Goal: Task Accomplishment & Management: Complete application form

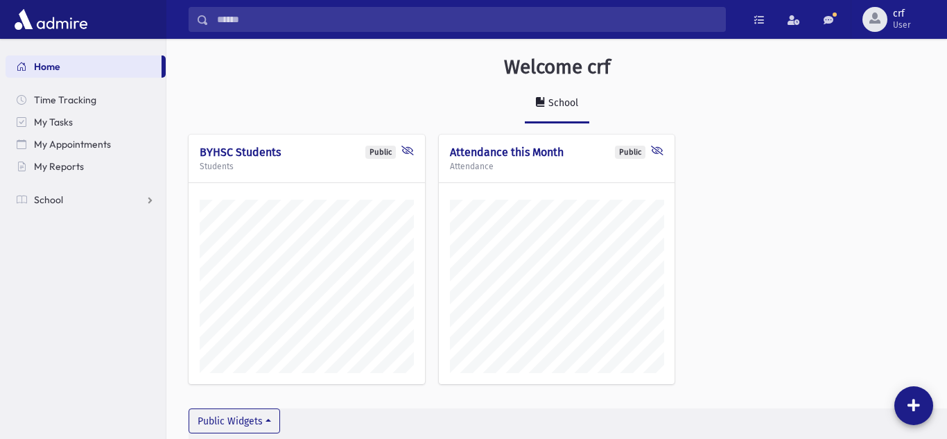
scroll to position [431, 781]
click at [84, 200] on link "School" at bounding box center [86, 200] width 160 height 22
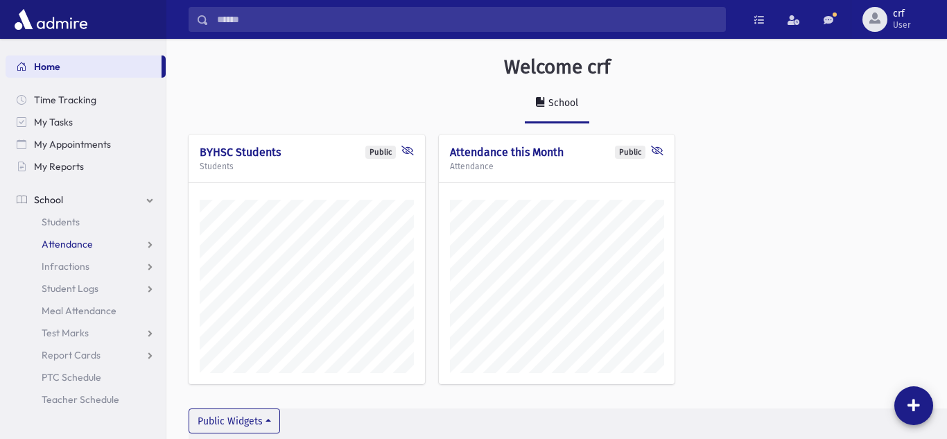
click at [76, 240] on span "Attendance" at bounding box center [67, 244] width 51 height 12
click at [62, 286] on span "List" at bounding box center [60, 288] width 15 height 12
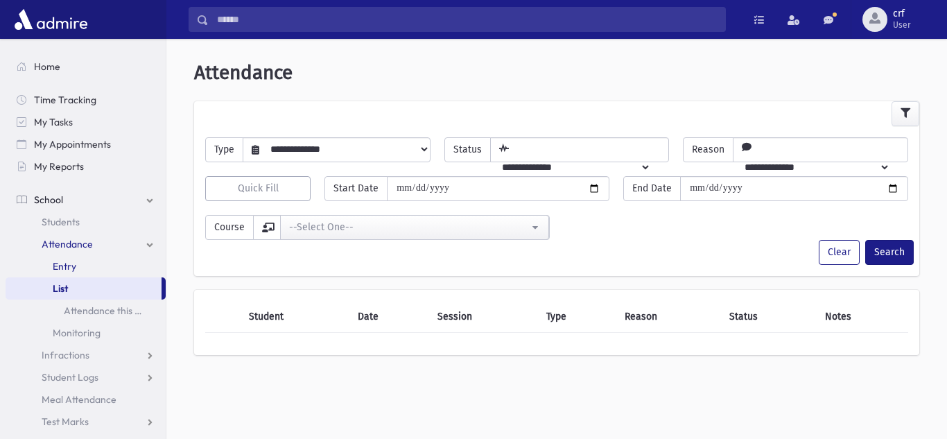
click at [112, 268] on link "Entry" at bounding box center [86, 266] width 160 height 22
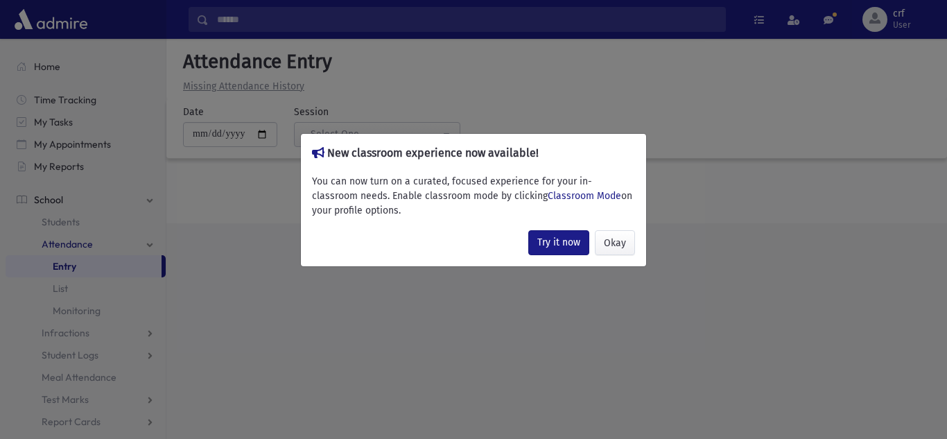
click at [496, 377] on div "New classroom experience now available! You can now turn on a curated, focused …" at bounding box center [473, 219] width 947 height 439
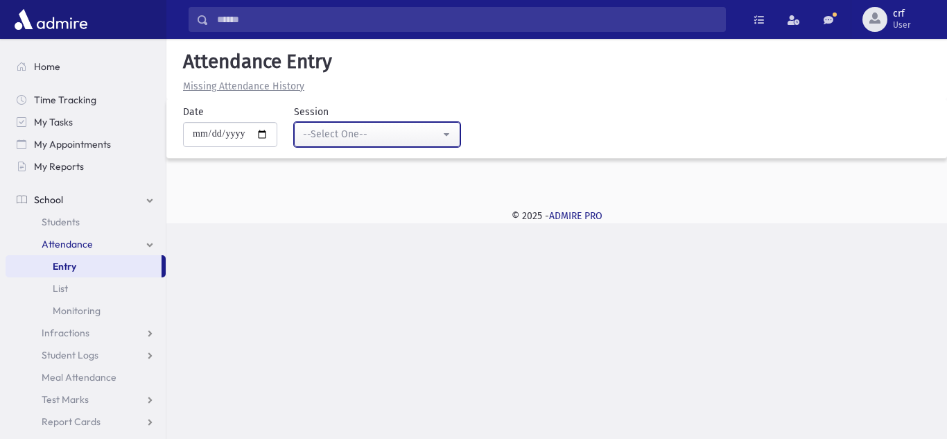
click at [349, 138] on div "--Select One--" at bounding box center [371, 134] width 137 height 15
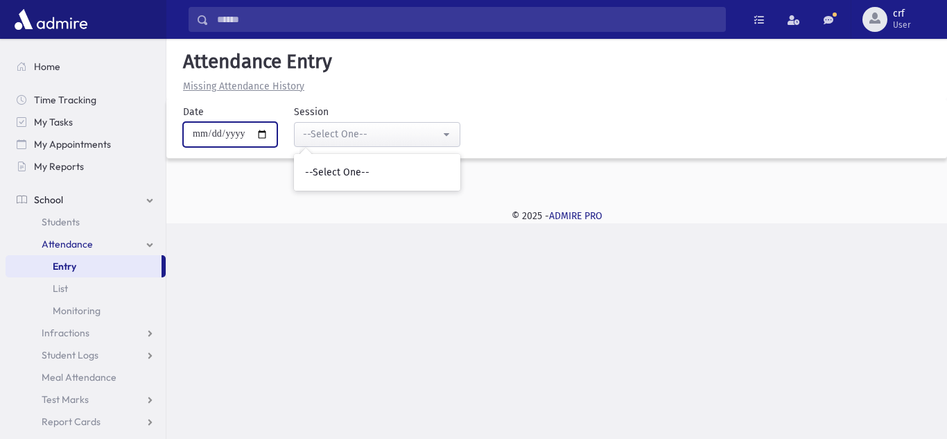
click at [268, 132] on input "**********" at bounding box center [230, 134] width 94 height 25
type input "**********"
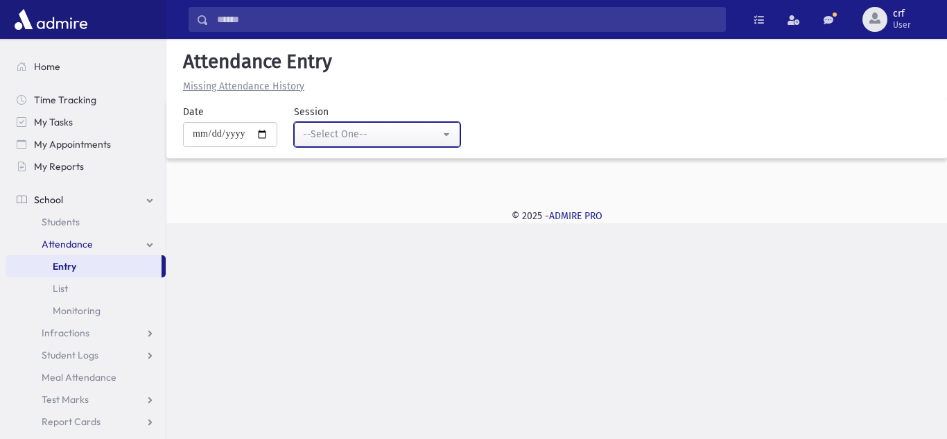
click at [356, 137] on div "--Select One--" at bounding box center [371, 134] width 137 height 15
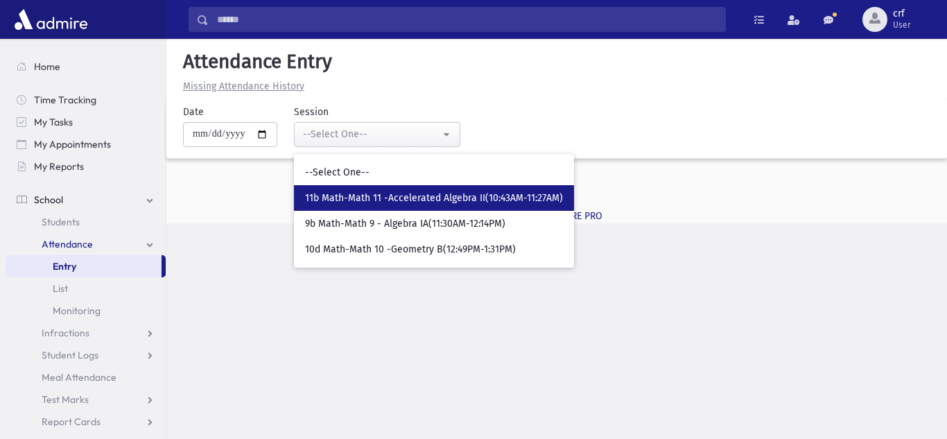
click at [358, 191] on span "11b Math-Math 11 -Accelerated Algebra II(10:43AM-11:27AM)" at bounding box center [434, 198] width 258 height 14
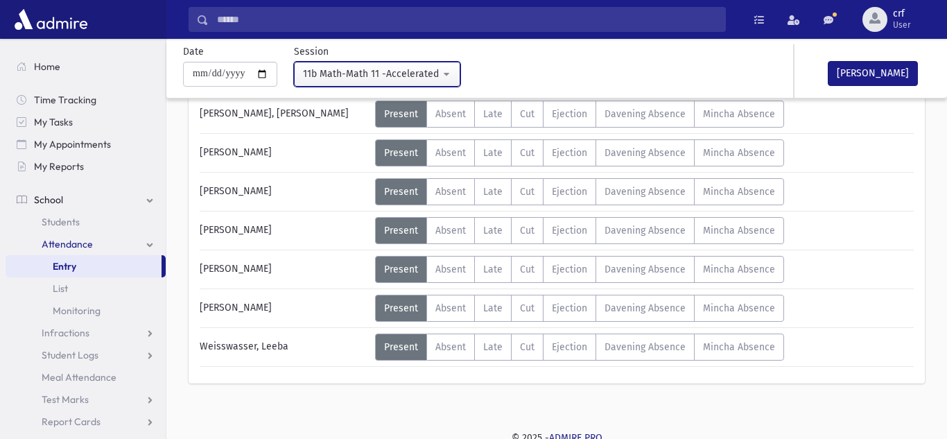
scroll to position [775, 0]
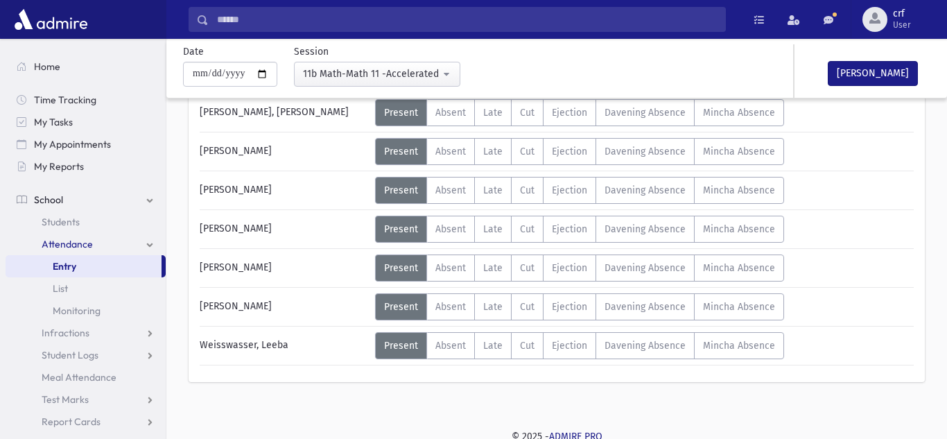
click at [354, 186] on div "[PERSON_NAME]" at bounding box center [284, 190] width 182 height 27
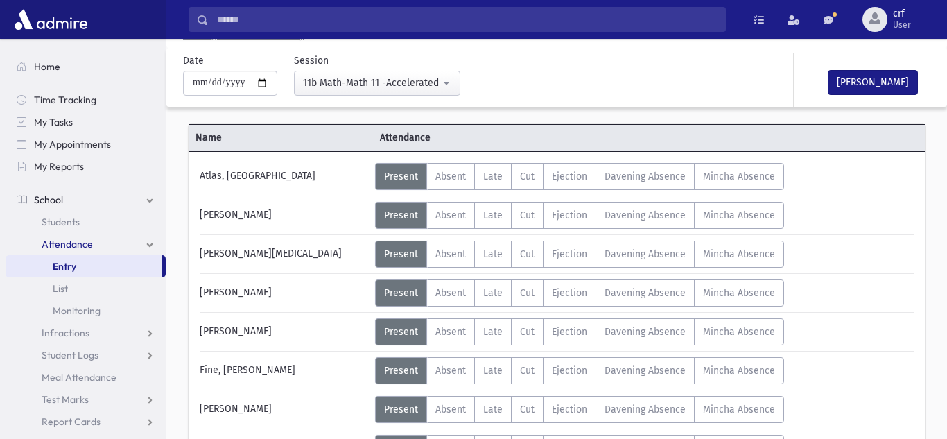
scroll to position [0, 0]
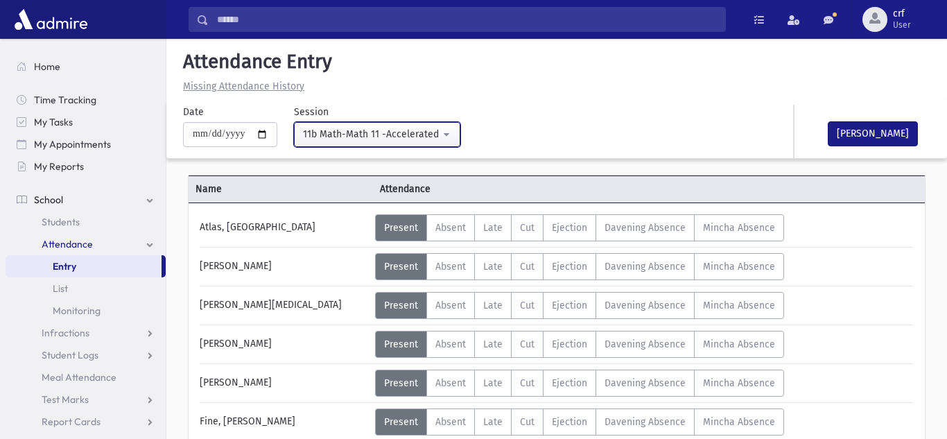
click at [329, 136] on div "11b Math-Math 11 -Accelerated Algebra II(10:43AM-11:27AM)" at bounding box center [371, 134] width 137 height 15
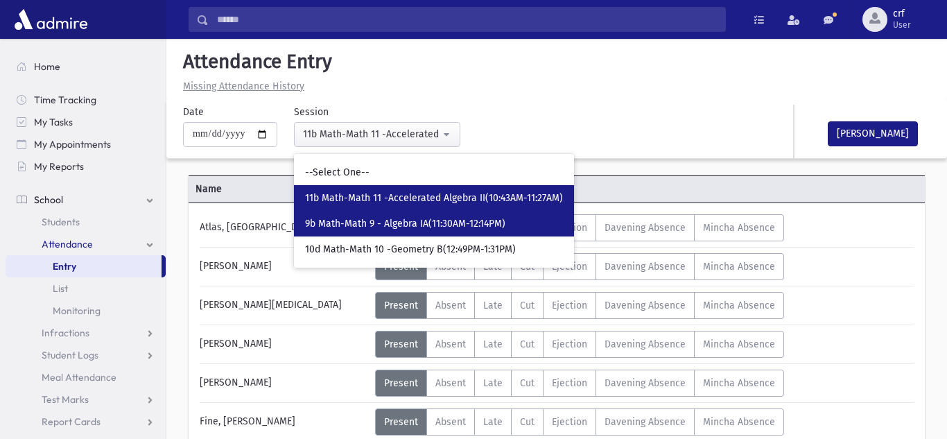
click at [336, 223] on span "9b Math-Math 9 - Algebra IA(11:30AM-12:14PM)" at bounding box center [405, 224] width 200 height 14
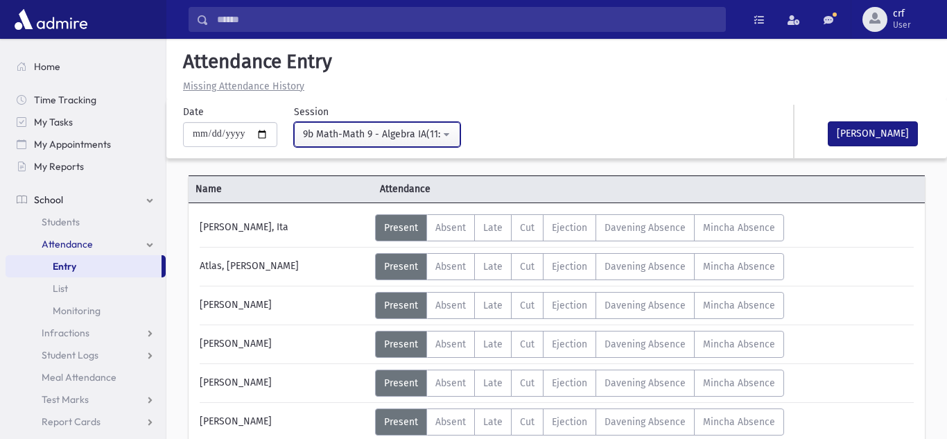
click at [369, 136] on div "9b Math-Math 9 - Algebra IA(11:30AM-12:14PM)" at bounding box center [371, 134] width 137 height 15
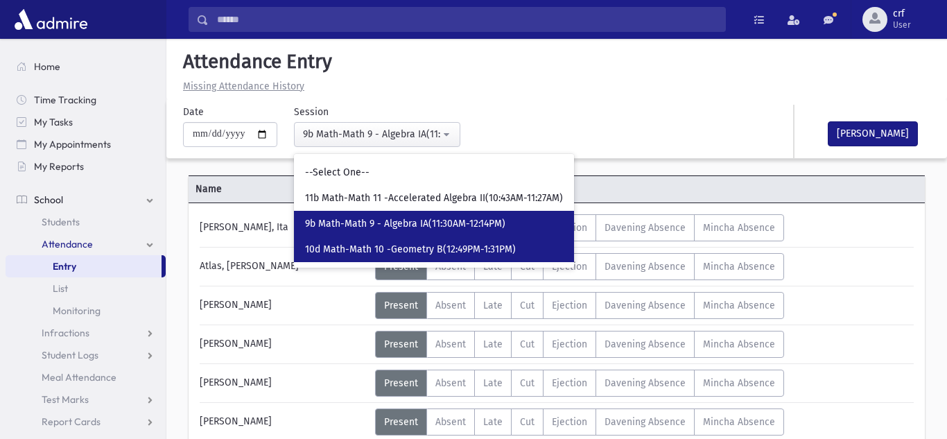
click at [354, 251] on span "10d Math-Math 10 -Geometry B(12:49PM-1:31PM)" at bounding box center [410, 250] width 211 height 14
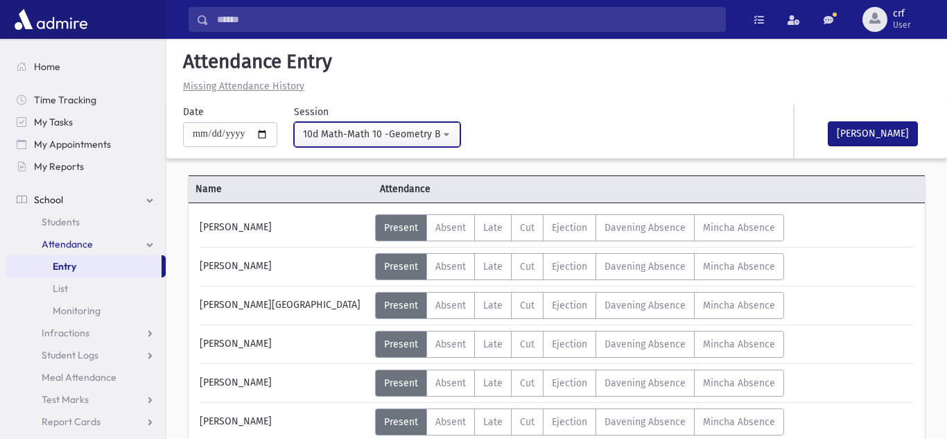
click at [400, 134] on div "10d Math-Math 10 -Geometry B(12:49PM-1:31PM)" at bounding box center [371, 134] width 137 height 15
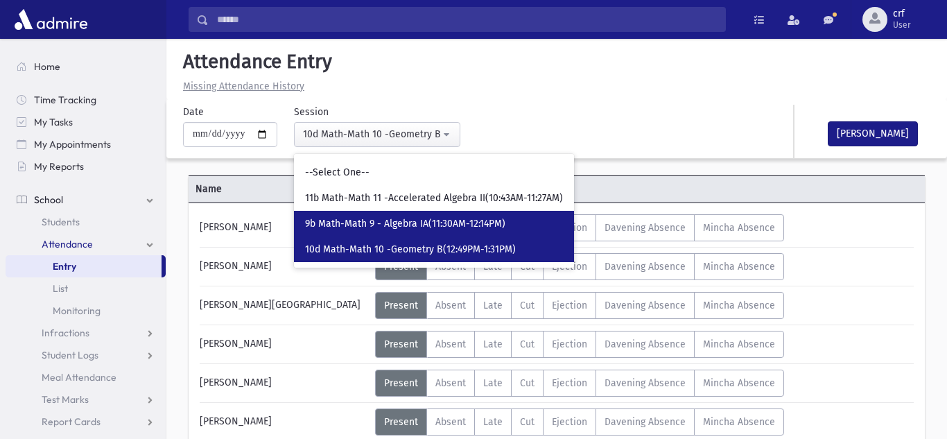
click at [378, 213] on link "9b Math-Math 9 - Algebra IA(11:30AM-12:14PM)" at bounding box center [434, 224] width 280 height 26
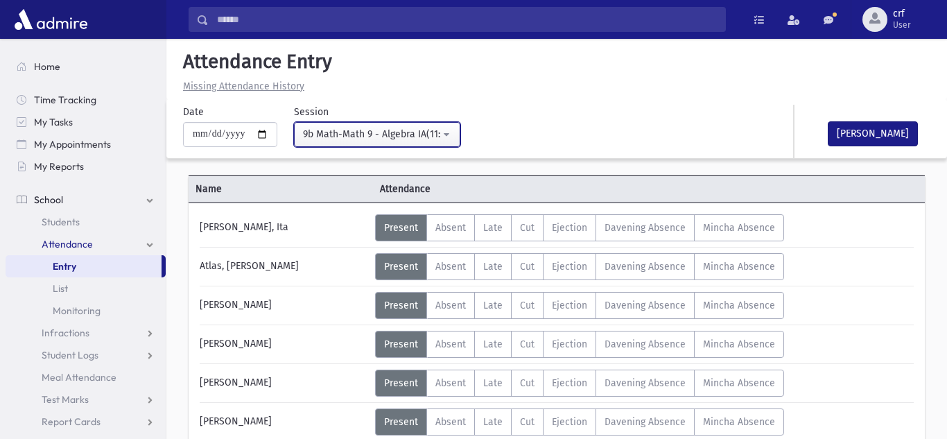
click at [338, 139] on div "9b Math-Math 9 - Algebra IA(11:30AM-12:14PM)" at bounding box center [371, 134] width 137 height 15
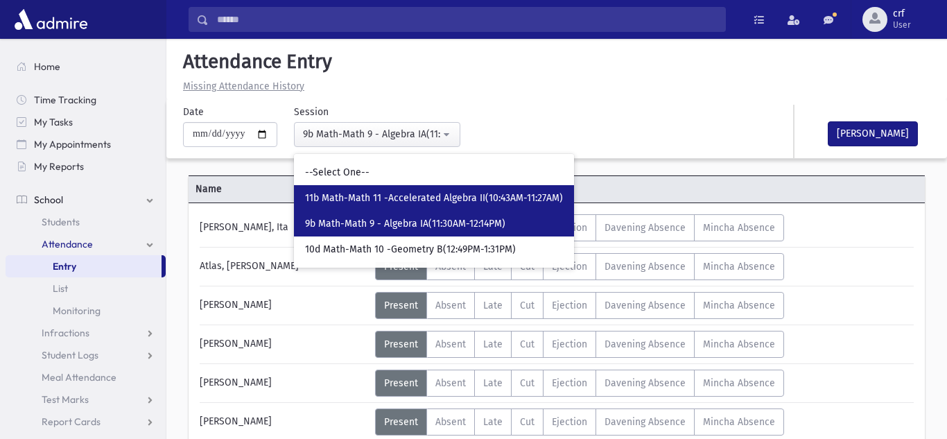
click at [350, 191] on span "11b Math-Math 11 -Accelerated Algebra II(10:43AM-11:27AM)" at bounding box center [434, 198] width 258 height 14
select select "****"
